Goal: Information Seeking & Learning: Learn about a topic

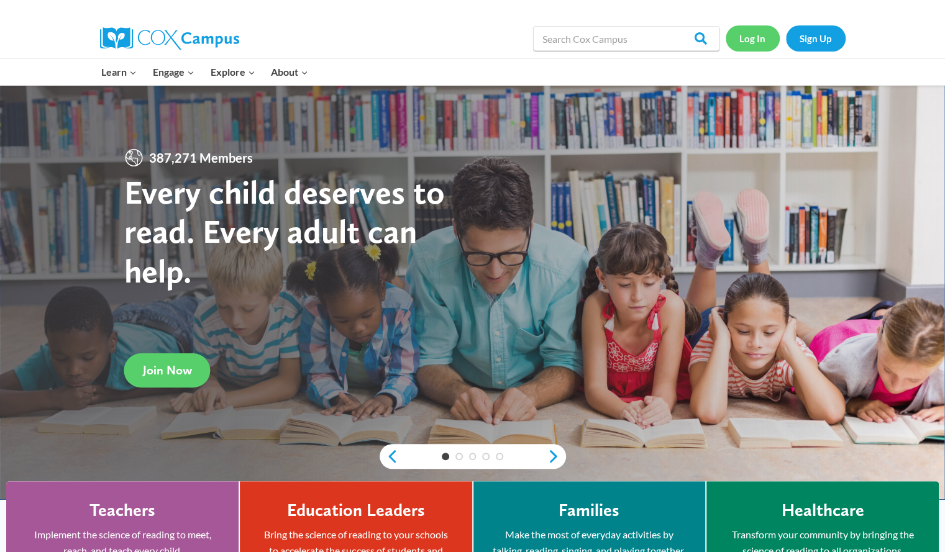
click at [758, 40] on link "Log In" at bounding box center [753, 37] width 54 height 25
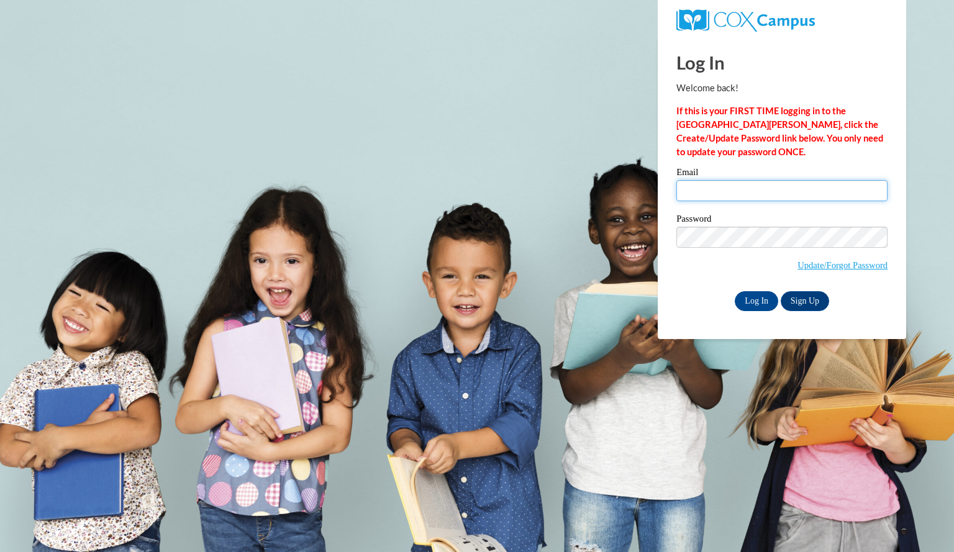
click at [703, 199] on input "Email" at bounding box center [782, 190] width 211 height 21
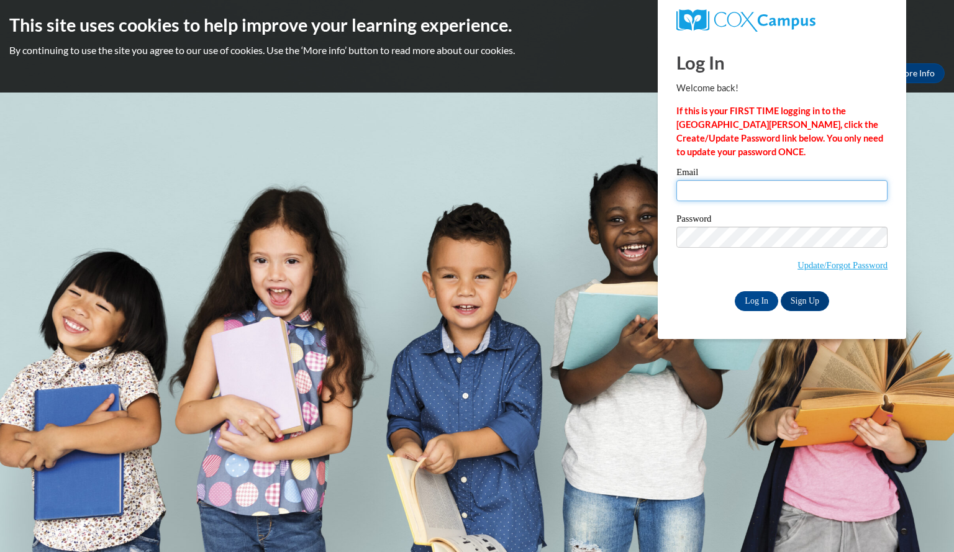
type input "scheeralexa@aasd.k12.wi.us"
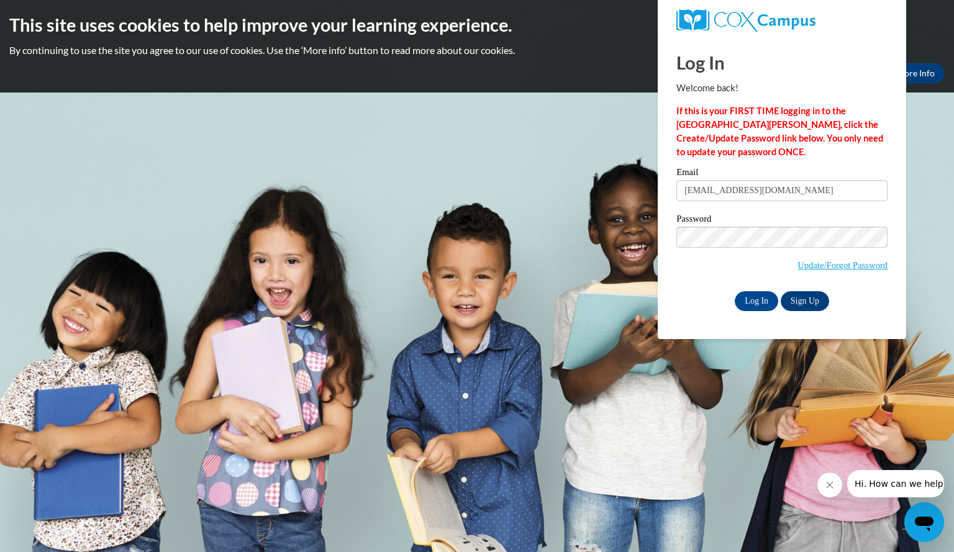
click at [702, 288] on div "Email scheeralexa@aasd.k12.wi.us Password Update/Forgot Password Log In Sign Up…" at bounding box center [782, 239] width 211 height 143
click at [763, 304] on input "Log In" at bounding box center [756, 301] width 43 height 20
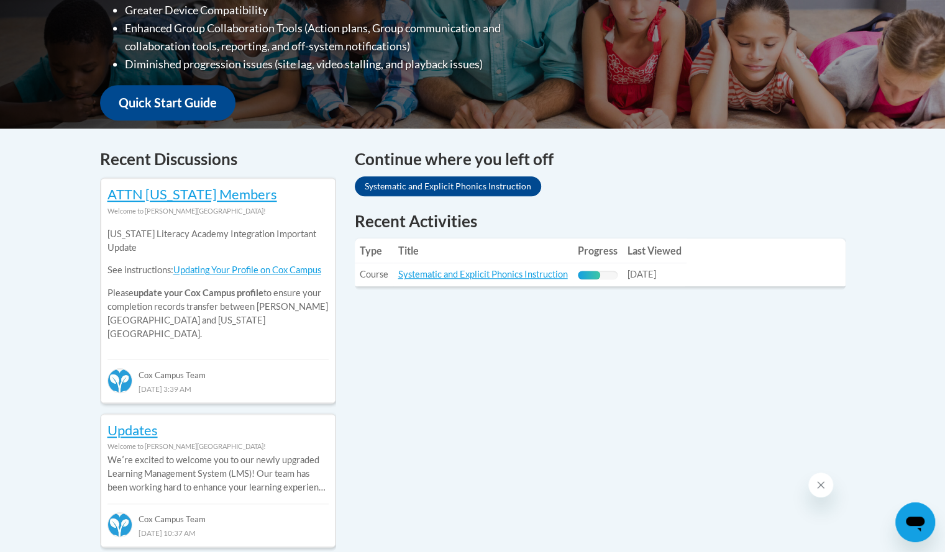
scroll to position [401, 0]
click at [460, 268] on link "Systematic and Explicit Phonics Instruction" at bounding box center [483, 273] width 170 height 11
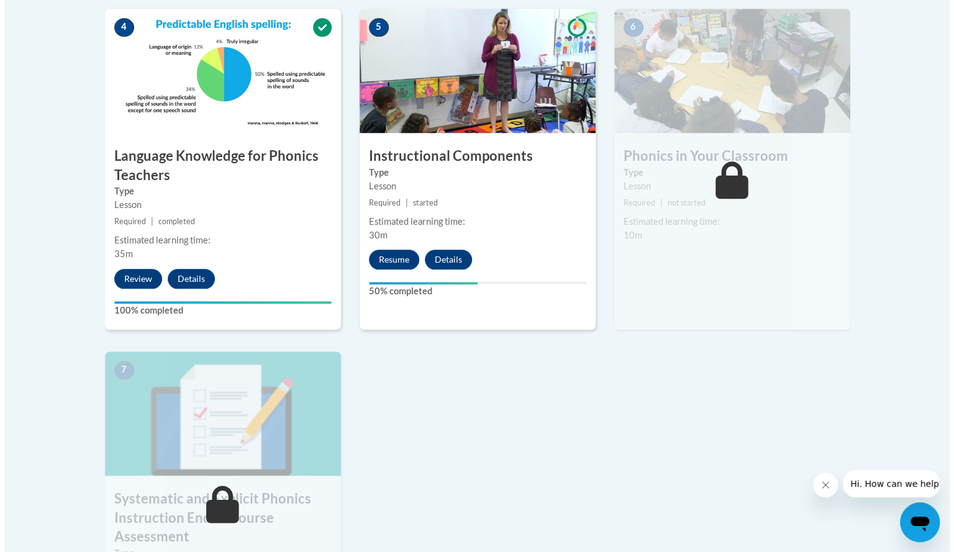
scroll to position [727, 0]
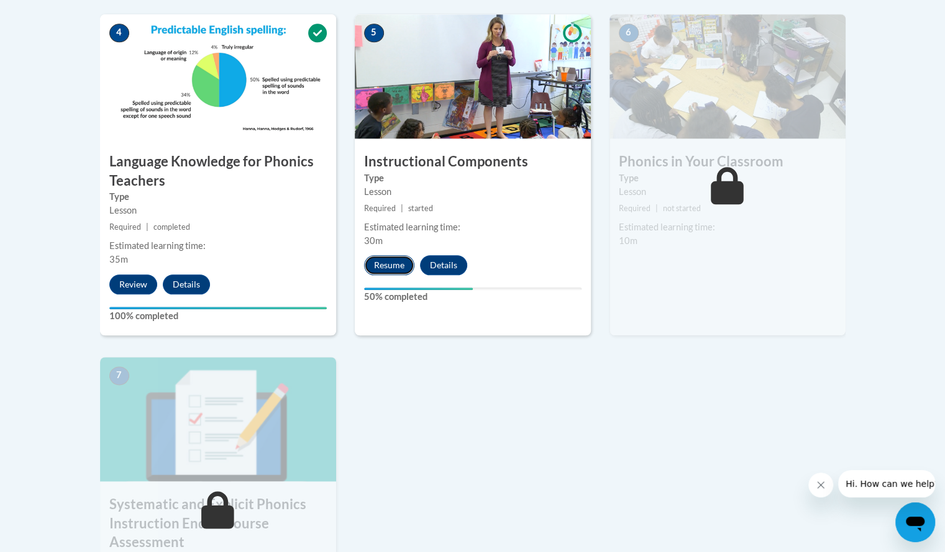
click at [391, 257] on button "Resume" at bounding box center [389, 265] width 50 height 20
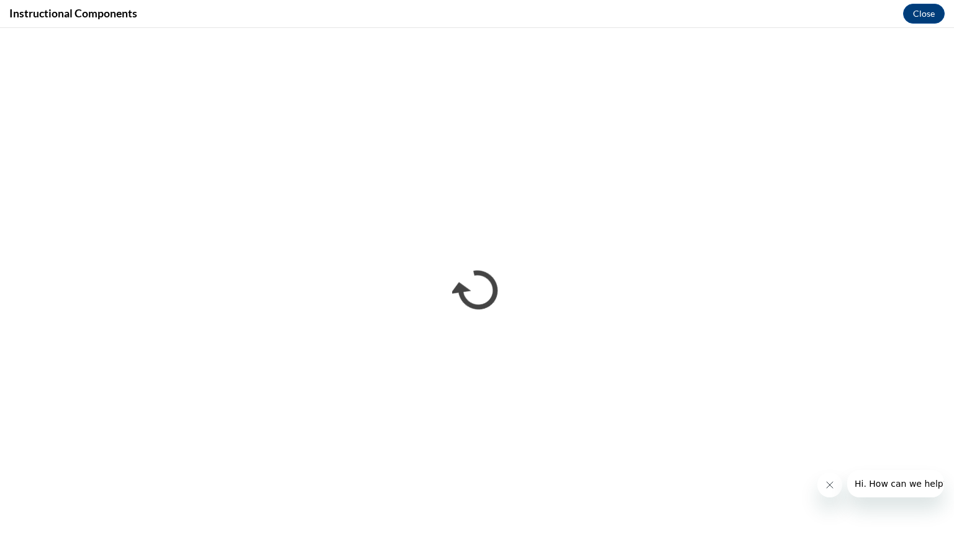
scroll to position [0, 0]
